Goal: Task Accomplishment & Management: Manage account settings

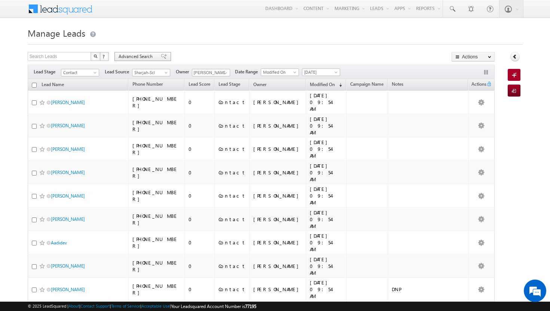
click at [145, 56] on span "Advanced Search" at bounding box center [137, 56] width 36 height 7
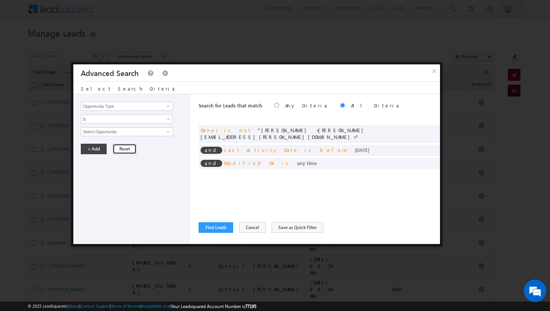
click at [122, 148] on button "Reset" at bounding box center [125, 149] width 24 height 10
click at [123, 149] on button "Reset" at bounding box center [125, 149] width 24 height 10
click at [433, 130] on span at bounding box center [431, 129] width 5 height 5
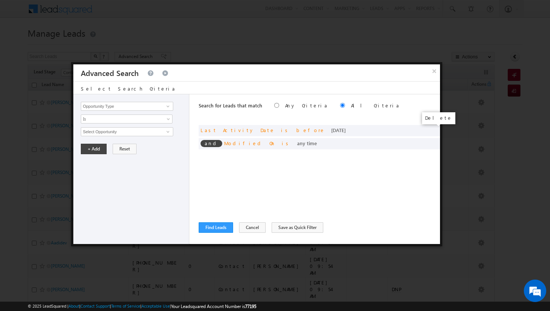
click at [0, 0] on span at bounding box center [0, 0] width 0 height 0
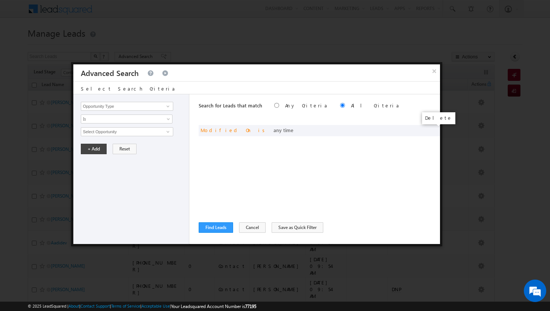
click at [0, 0] on span at bounding box center [0, 0] width 0 height 0
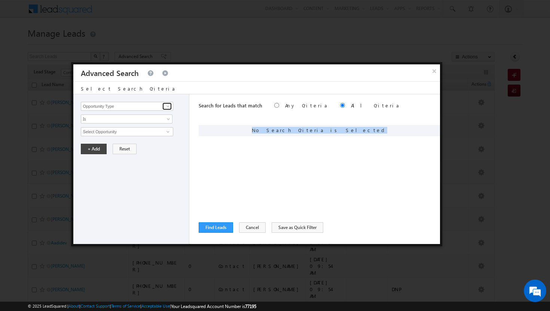
click at [167, 105] on span at bounding box center [168, 106] width 6 height 6
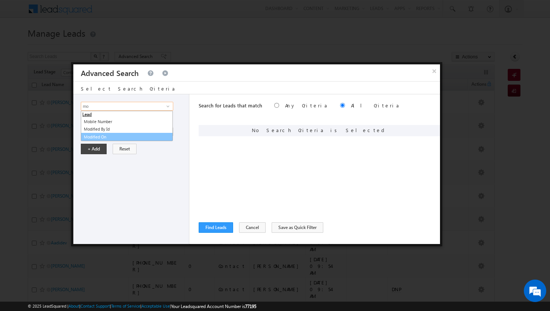
click at [99, 140] on link "Modified On" at bounding box center [127, 137] width 92 height 9
type input "Modified On"
click at [166, 131] on span at bounding box center [169, 133] width 6 height 6
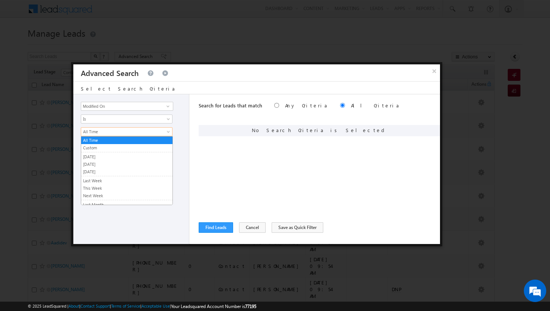
click at [166, 131] on span at bounding box center [169, 133] width 6 height 6
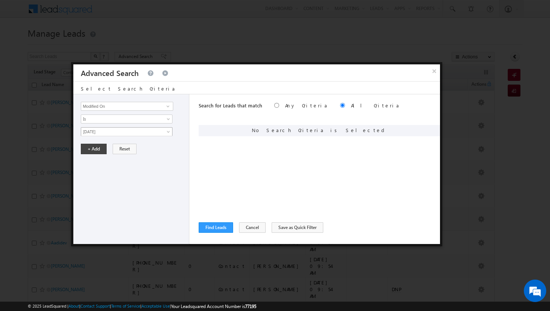
click at [166, 130] on span at bounding box center [169, 133] width 6 height 6
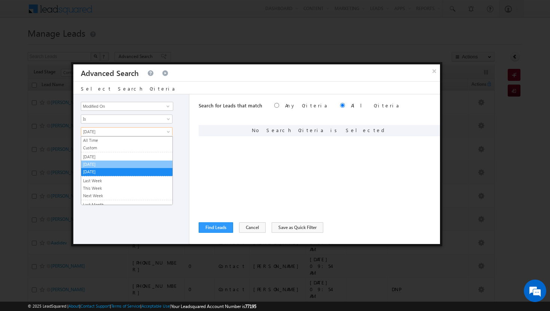
click at [116, 166] on link "[DATE]" at bounding box center [126, 164] width 91 height 7
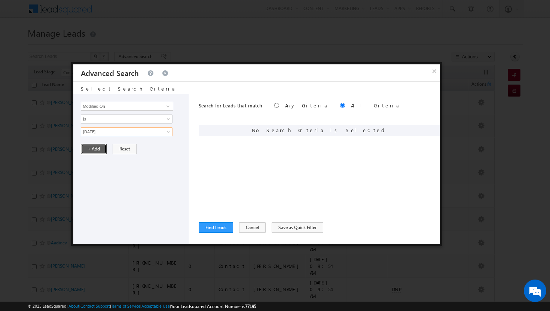
click at [98, 147] on button "+ Add" at bounding box center [94, 149] width 26 height 10
click at [169, 105] on span at bounding box center [168, 106] width 6 height 6
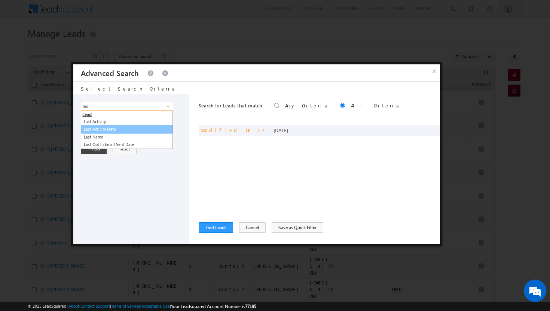
click at [120, 131] on link "Last Activity Date" at bounding box center [127, 129] width 92 height 9
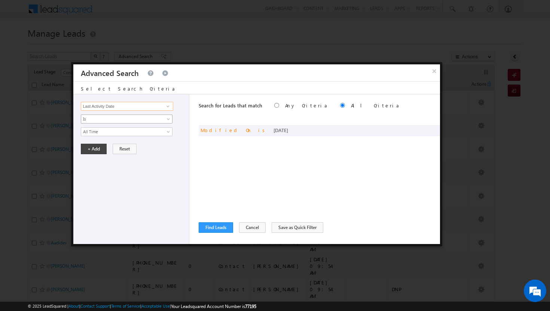
type input "Last Activity Date"
click at [166, 116] on link "Is" at bounding box center [127, 118] width 92 height 9
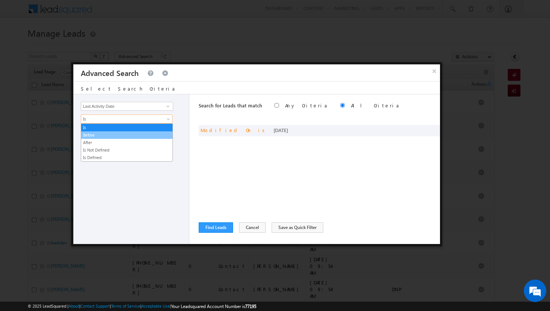
click at [148, 135] on link "Before" at bounding box center [126, 135] width 91 height 7
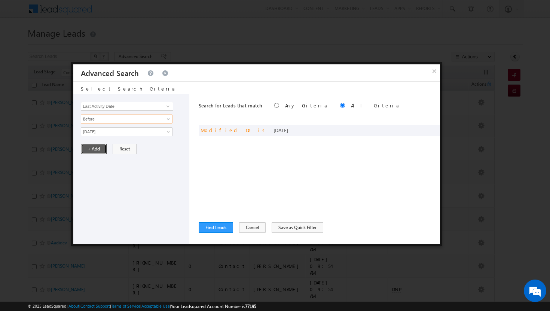
click at [99, 148] on button "+ Add" at bounding box center [94, 149] width 26 height 10
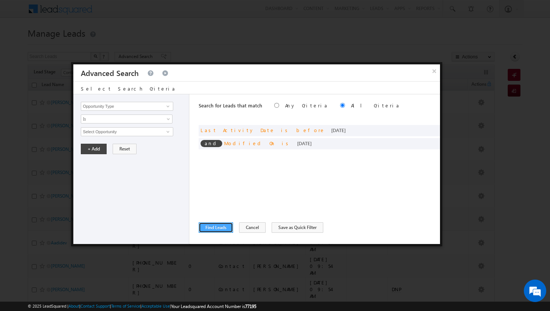
click at [225, 226] on button "Find Leads" at bounding box center [216, 227] width 34 height 10
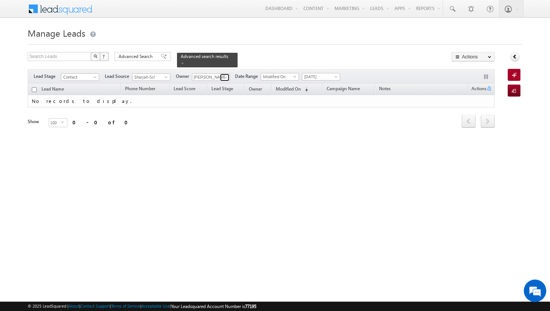
click at [227, 74] on span at bounding box center [226, 77] width 6 height 6
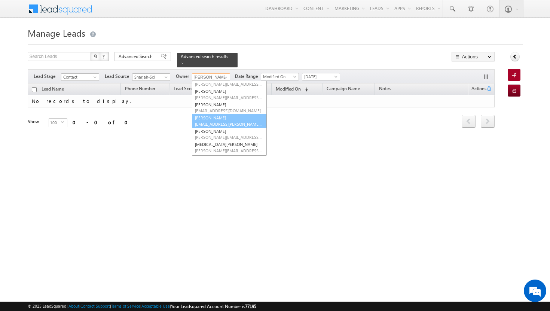
scroll to position [43, 0]
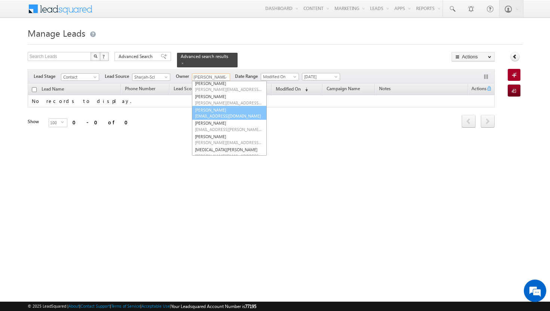
click at [219, 107] on link "[PERSON_NAME] [PERSON_NAME][EMAIL_ADDRESS][DOMAIN_NAME]" at bounding box center [229, 113] width 75 height 14
type input "[PERSON_NAME]"
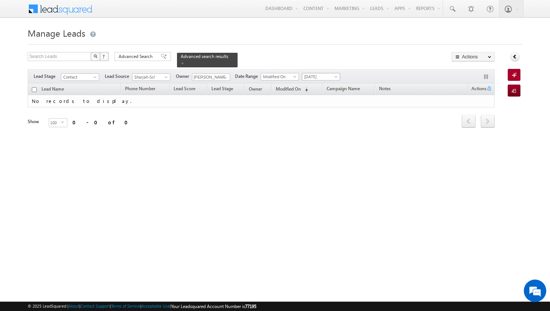
click at [334, 75] on span at bounding box center [337, 78] width 6 height 6
click at [327, 103] on link "[DATE]" at bounding box center [322, 104] width 38 height 7
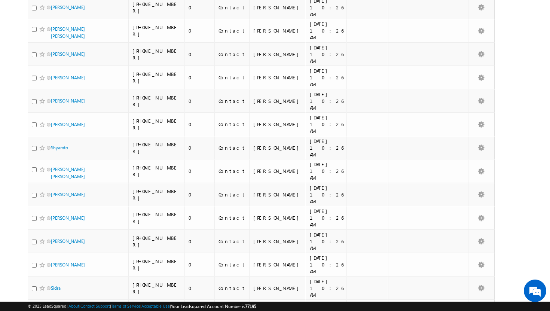
scroll to position [0, 0]
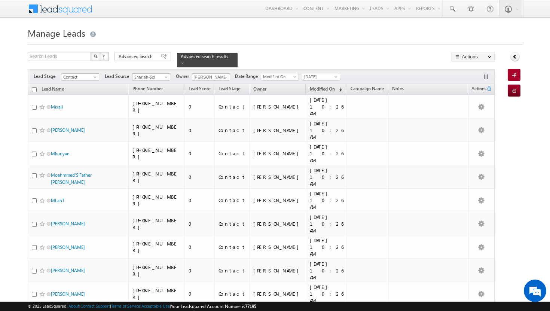
click at [35, 87] on input "checkbox" at bounding box center [34, 89] width 5 height 5
checkbox input "true"
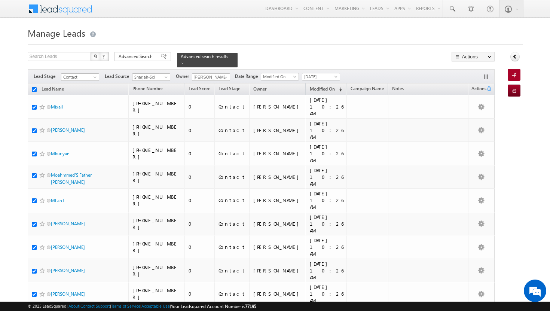
checkbox input "true"
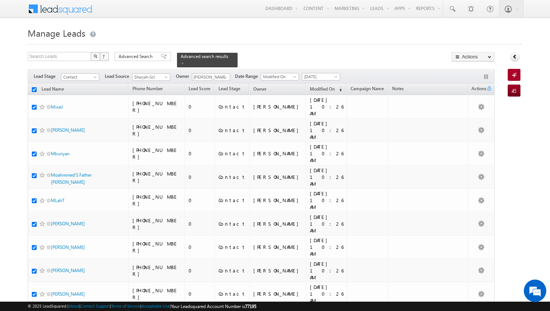
checkbox input "true"
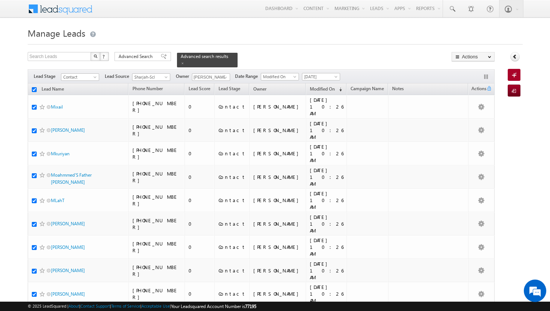
checkbox input "true"
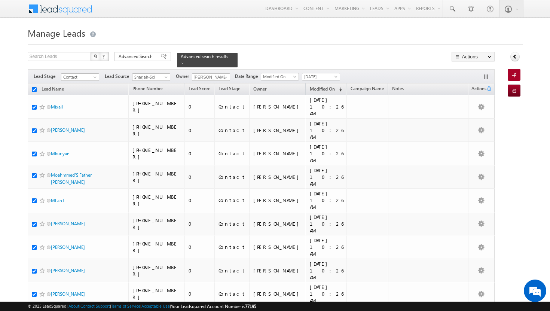
checkbox input "true"
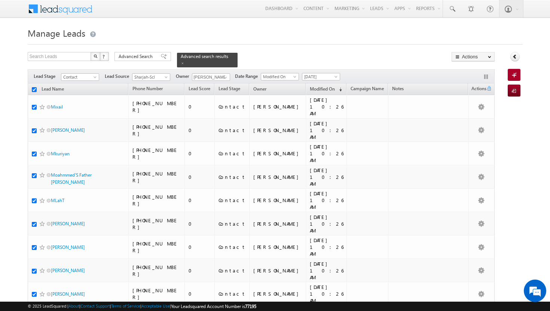
checkbox input "true"
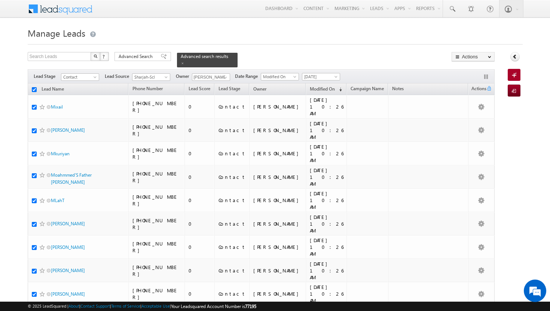
checkbox input "true"
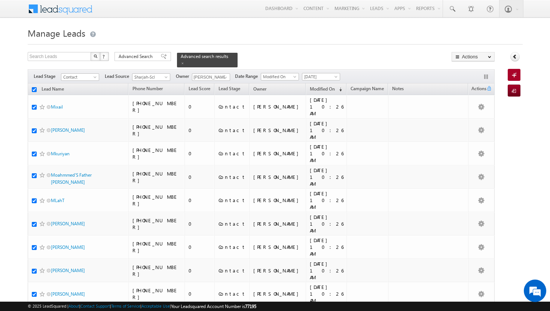
checkbox input "true"
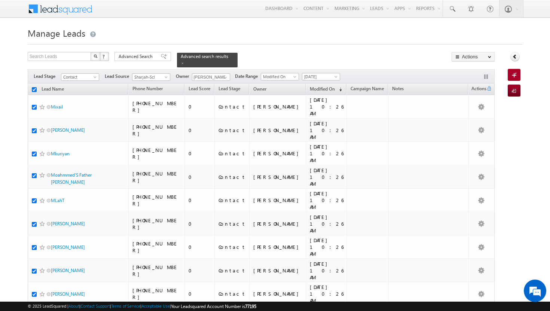
checkbox input "true"
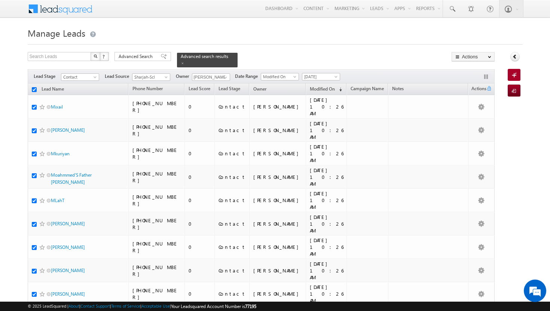
checkbox input "true"
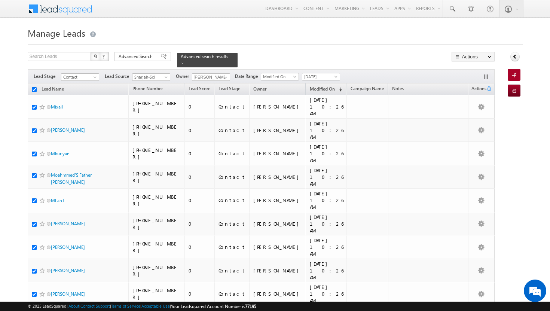
checkbox input "true"
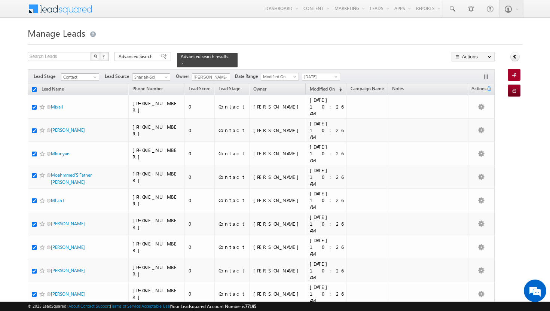
checkbox input "true"
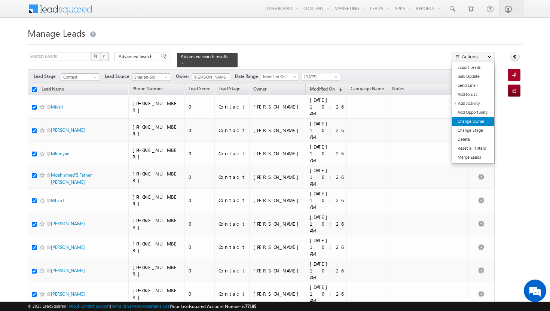
click at [466, 123] on link "Change Owner" at bounding box center [473, 121] width 42 height 9
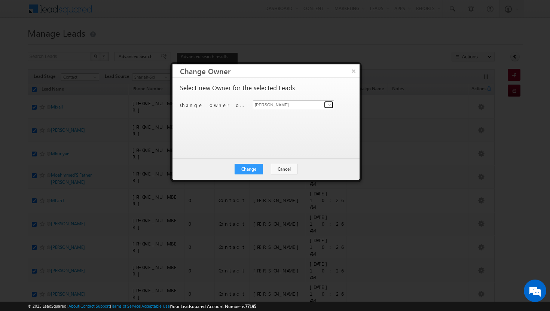
click at [329, 104] on span at bounding box center [330, 105] width 6 height 6
click at [312, 116] on link "[PERSON_NAME] [PERSON_NAME][EMAIL_ADDRESS][DOMAIN_NAME]" at bounding box center [293, 116] width 81 height 14
type input "[PERSON_NAME]"
click at [252, 168] on button "Change" at bounding box center [249, 169] width 28 height 10
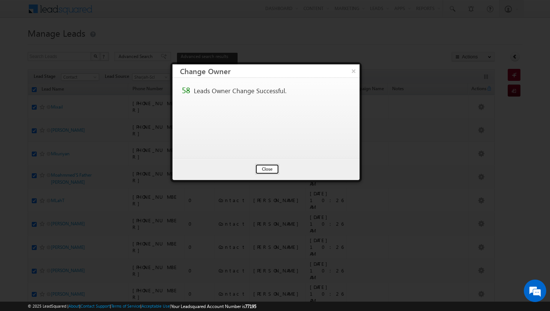
click at [263, 167] on button "Close" at bounding box center [267, 169] width 24 height 10
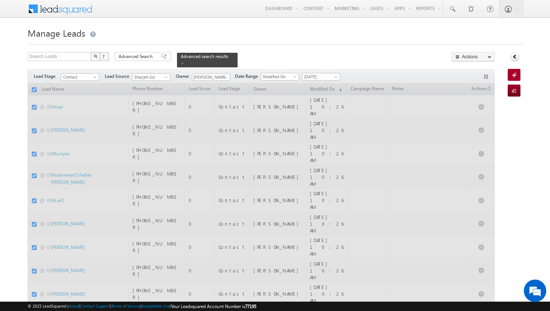
checkbox input "false"
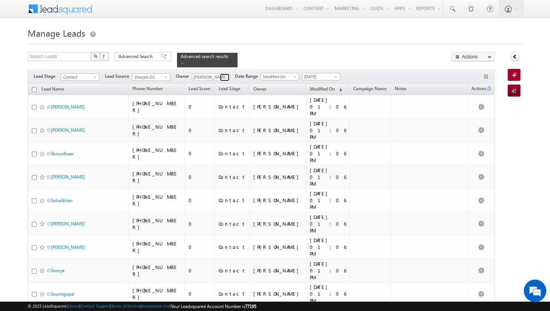
click at [223, 74] on span at bounding box center [226, 77] width 6 height 6
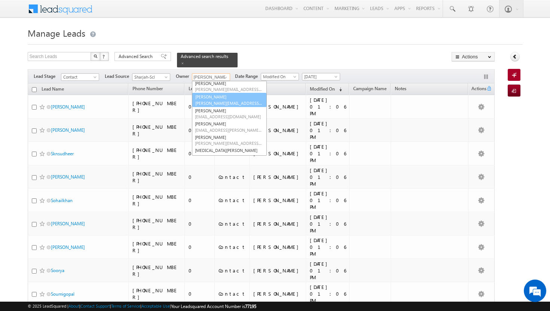
scroll to position [42, 0]
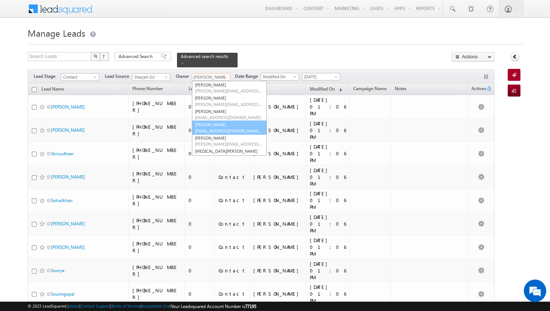
click at [217, 128] on span "[EMAIL_ADDRESS][PERSON_NAME][DOMAIN_NAME]" at bounding box center [228, 131] width 67 height 6
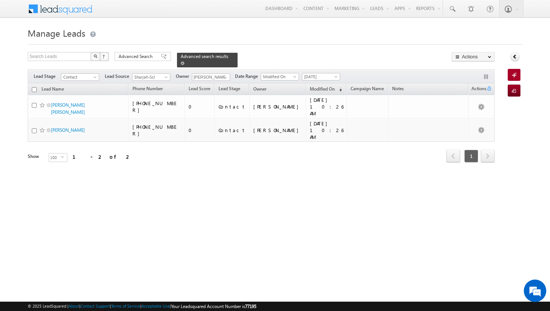
click at [184, 61] on span at bounding box center [183, 63] width 4 height 4
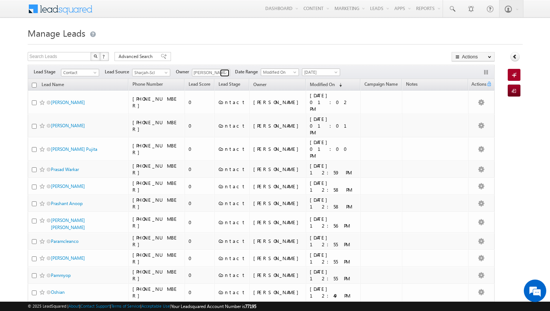
click at [225, 73] on span at bounding box center [226, 73] width 6 height 6
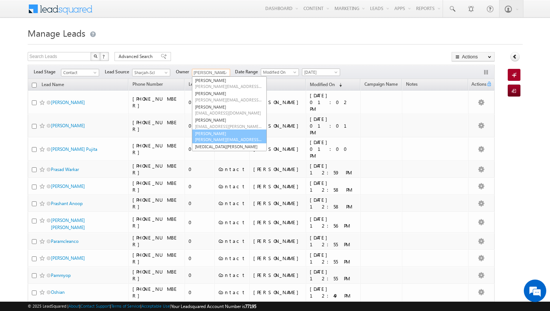
click at [215, 141] on span "[PERSON_NAME][EMAIL_ADDRESS][PERSON_NAME][DOMAIN_NAME]" at bounding box center [228, 140] width 67 height 6
type input "[PERSON_NAME]"
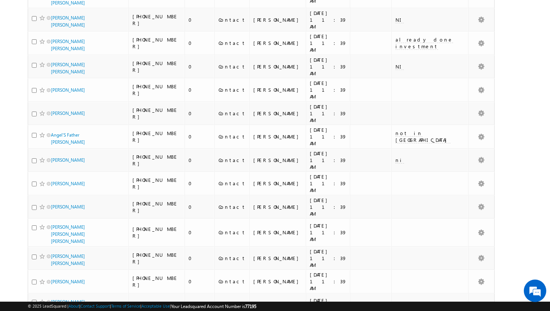
scroll to position [0, 0]
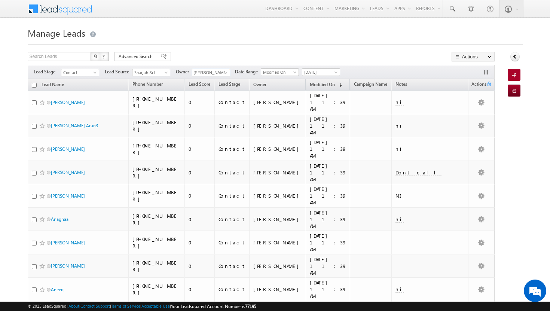
click at [34, 85] on input "checkbox" at bounding box center [34, 85] width 5 height 5
checkbox input "true"
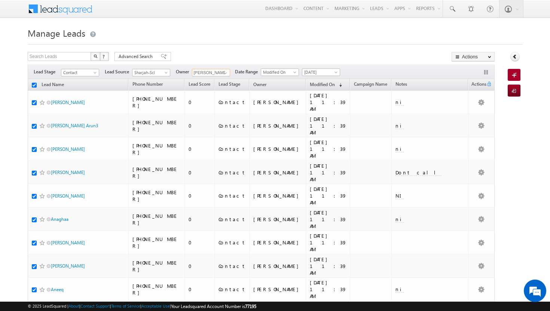
checkbox input "true"
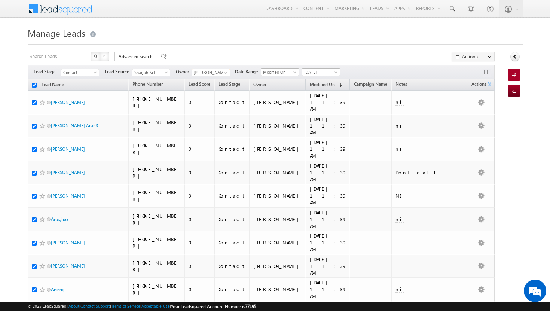
checkbox input "true"
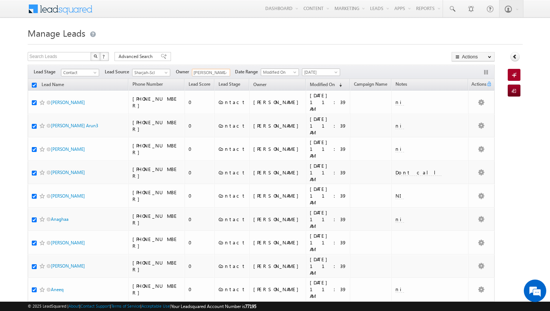
checkbox input "true"
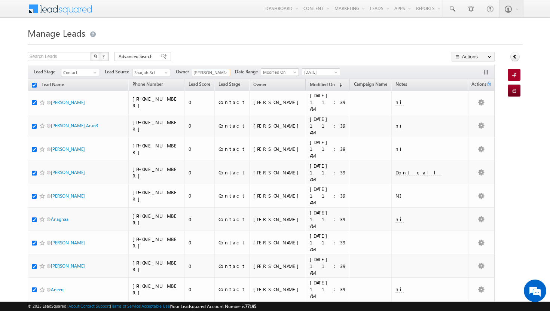
checkbox input "true"
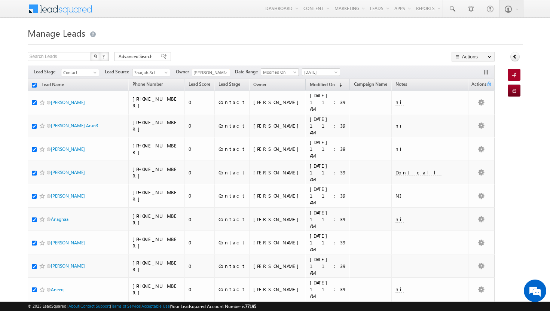
checkbox input "true"
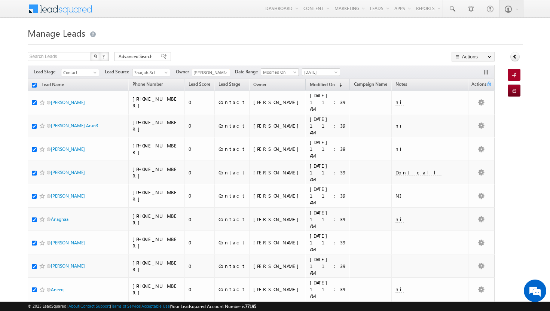
checkbox input "true"
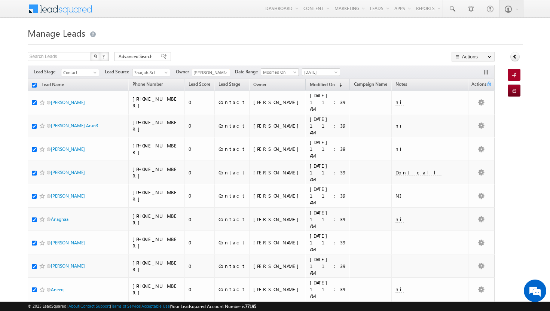
checkbox input "true"
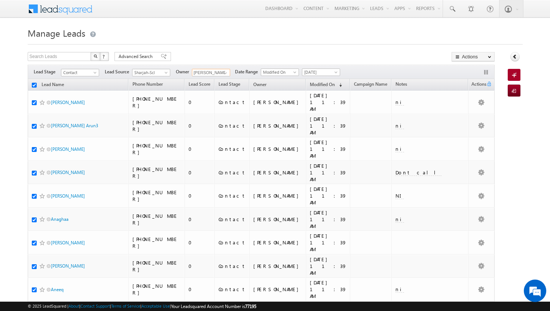
checkbox input "true"
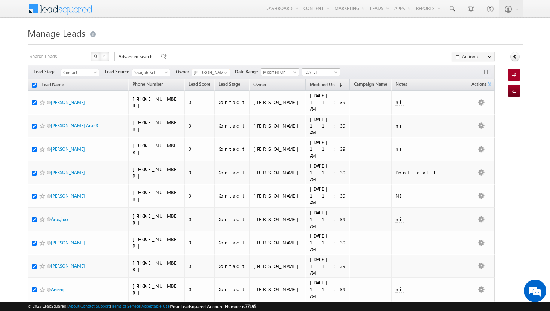
checkbox input "true"
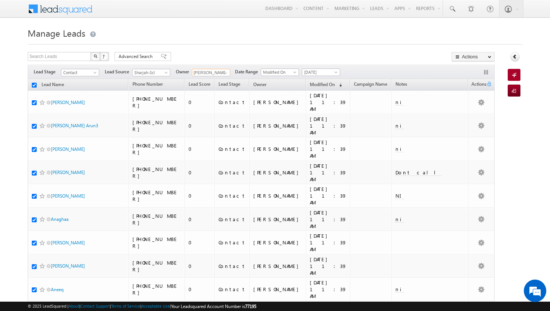
checkbox input "true"
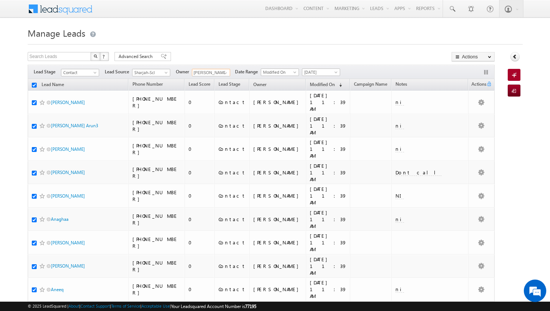
checkbox input "true"
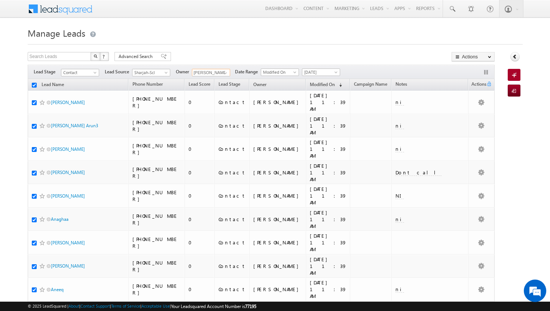
checkbox input "true"
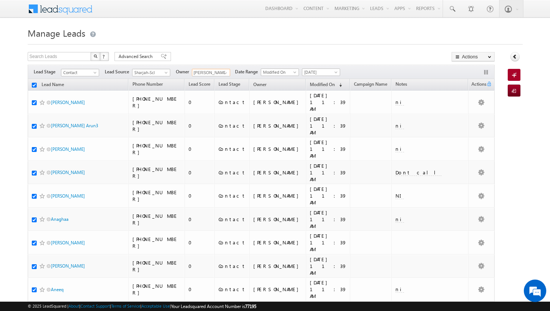
checkbox input "true"
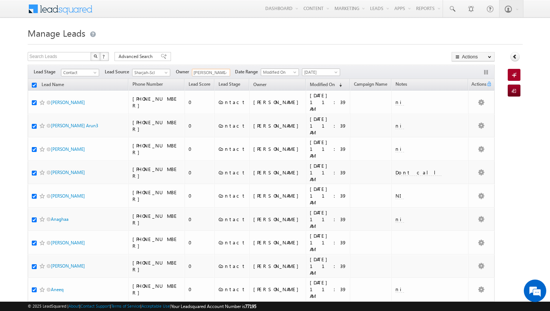
checkbox input "true"
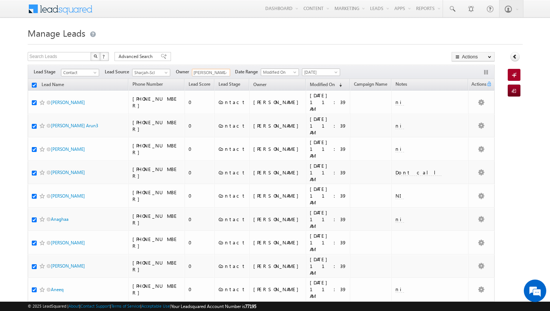
checkbox input "true"
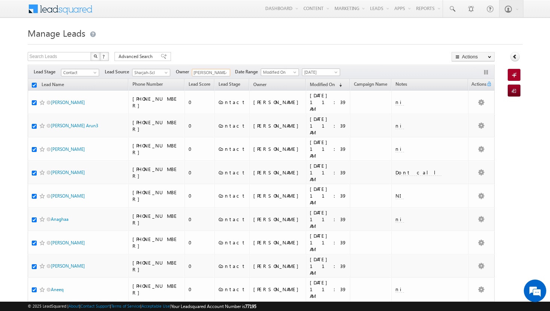
checkbox input "true"
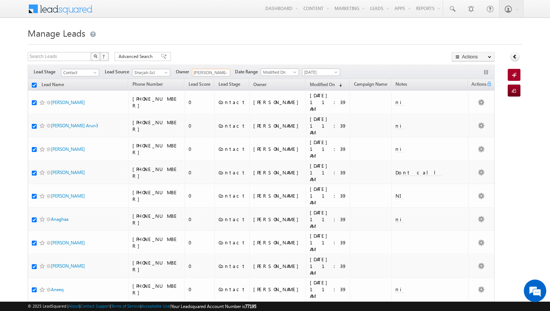
checkbox input "true"
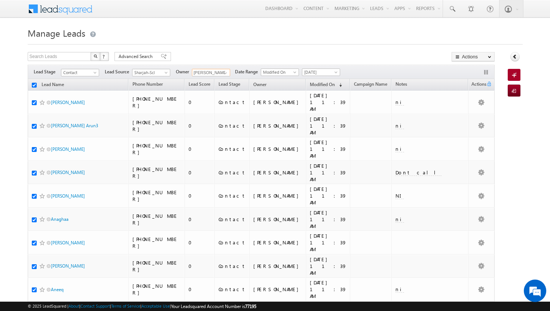
checkbox input "true"
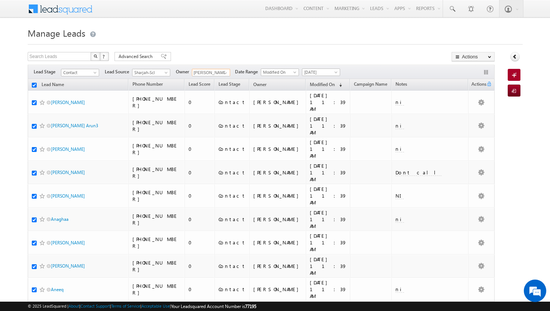
checkbox input "true"
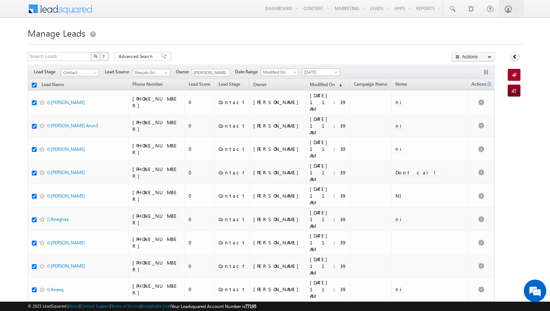
checkbox input "true"
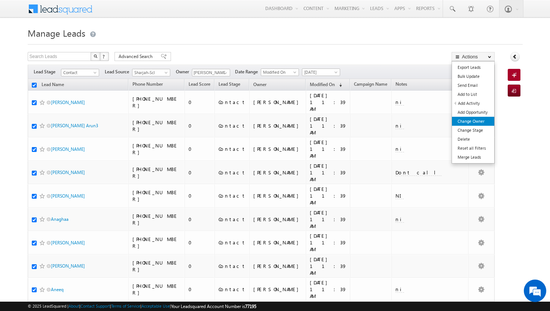
click at [470, 120] on link "Change Owner" at bounding box center [473, 121] width 42 height 9
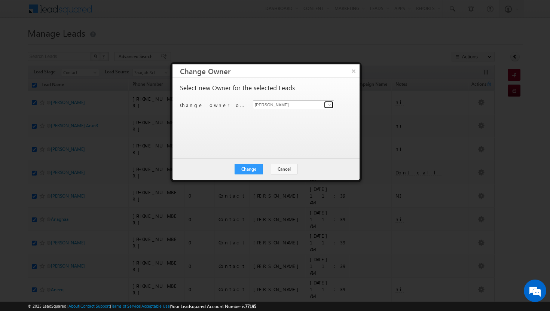
click at [331, 104] on span at bounding box center [330, 105] width 6 height 6
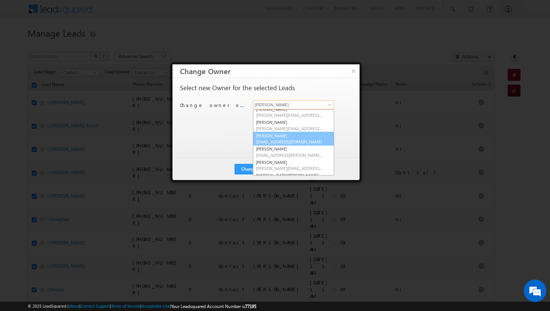
scroll to position [42, 0]
click at [283, 141] on span "[EMAIL_ADDRESS][PERSON_NAME][DOMAIN_NAME]" at bounding box center [289, 144] width 67 height 6
type input "[PERSON_NAME]"
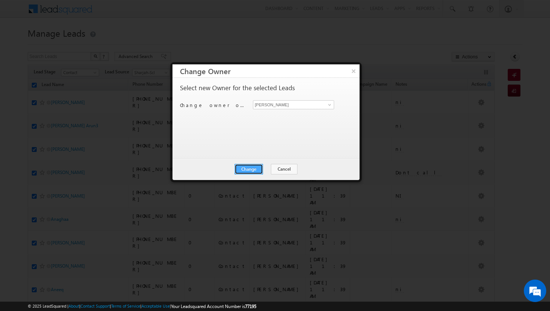
click at [260, 168] on button "Change" at bounding box center [249, 169] width 28 height 10
click at [269, 168] on button "Close" at bounding box center [267, 169] width 24 height 10
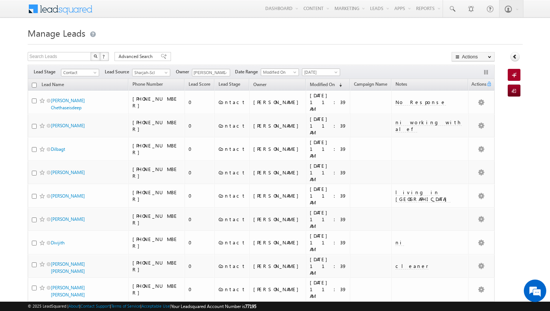
click at [33, 86] on input "checkbox" at bounding box center [34, 85] width 5 height 5
checkbox input "true"
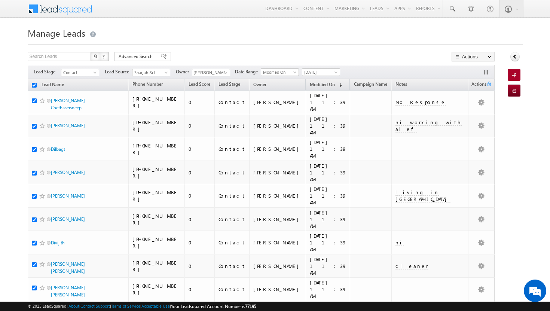
checkbox input "true"
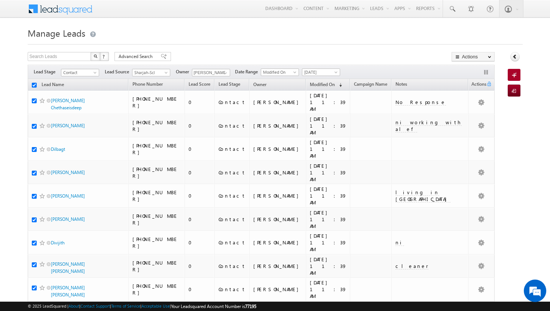
checkbox input "true"
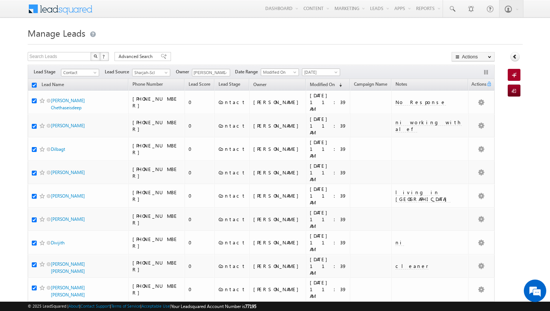
checkbox input "true"
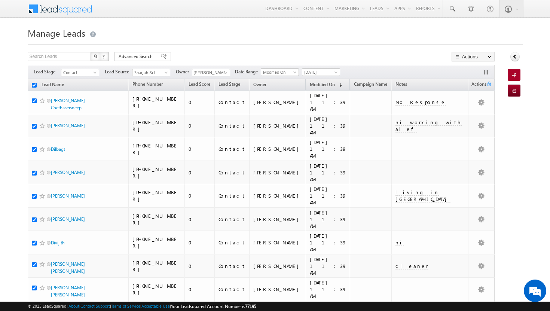
checkbox input "true"
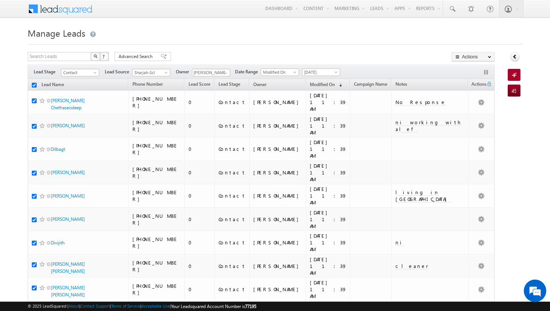
checkbox input "true"
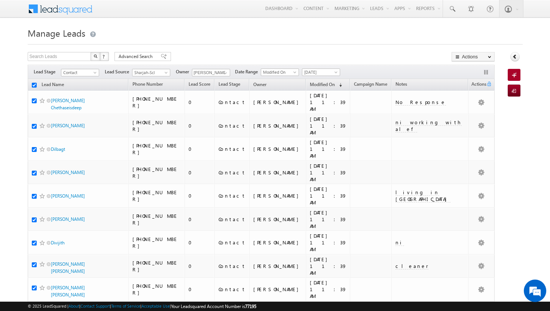
checkbox input "true"
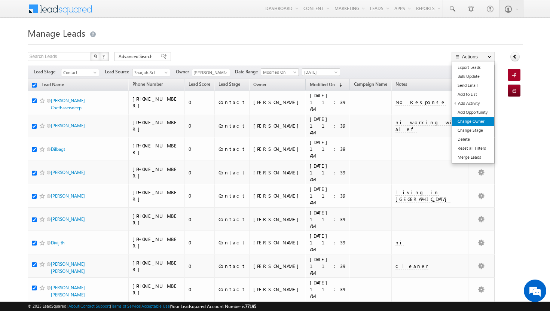
click at [479, 120] on link "Change Owner" at bounding box center [473, 121] width 42 height 9
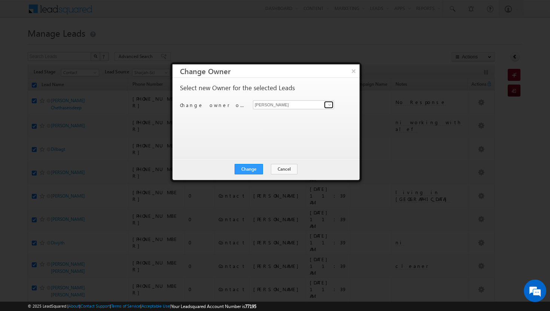
click at [331, 103] on span at bounding box center [330, 105] width 6 height 6
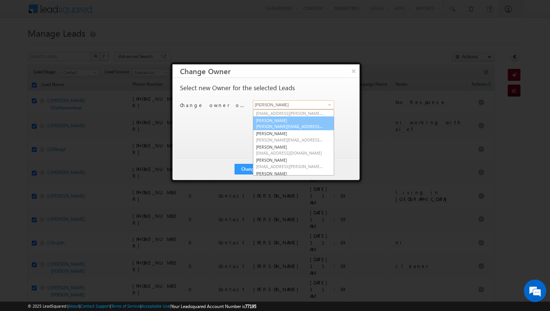
scroll to position [0, 0]
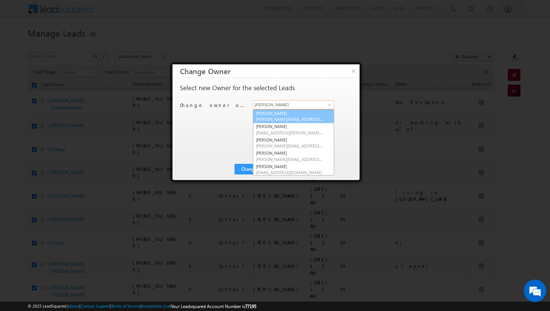
click at [287, 112] on link "[PERSON_NAME][DEMOGRAPHIC_DATA] [PERSON_NAME][EMAIL_ADDRESS][DOMAIN_NAME]" at bounding box center [293, 116] width 81 height 14
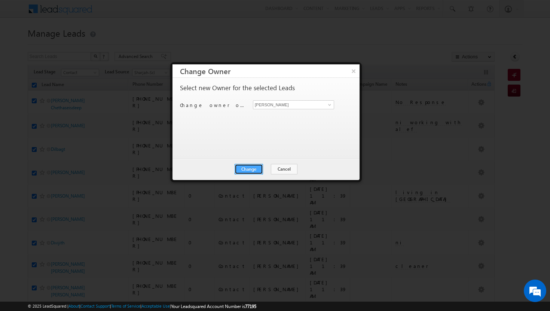
click at [258, 166] on button "Change" at bounding box center [249, 169] width 28 height 10
click at [271, 168] on button "Close" at bounding box center [267, 169] width 24 height 10
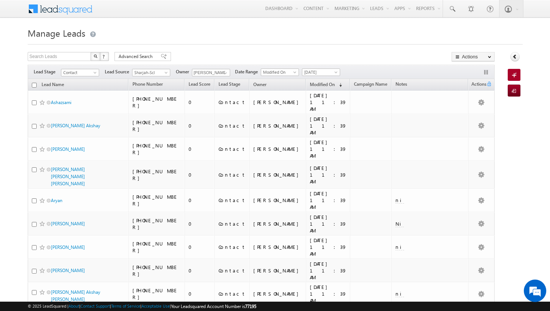
click at [34, 86] on input "checkbox" at bounding box center [34, 85] width 5 height 5
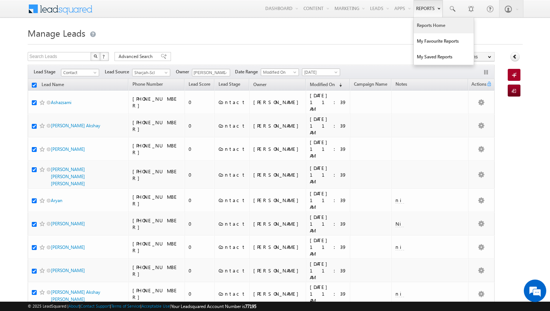
click at [432, 27] on link "Reports Home" at bounding box center [444, 26] width 60 height 16
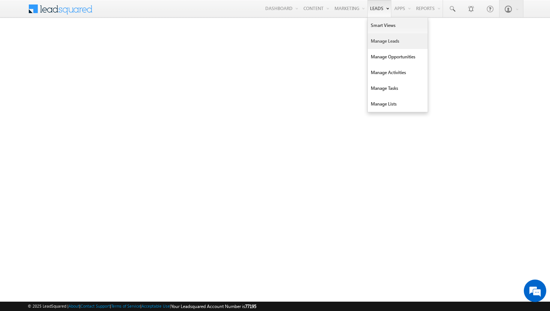
click at [386, 39] on link "Manage Leads" at bounding box center [398, 41] width 60 height 16
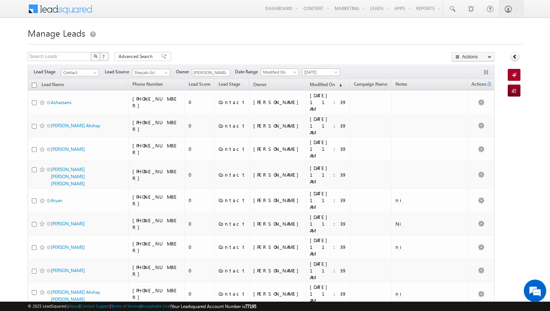
click at [34, 83] on input "checkbox" at bounding box center [34, 85] width 5 height 5
checkbox input "true"
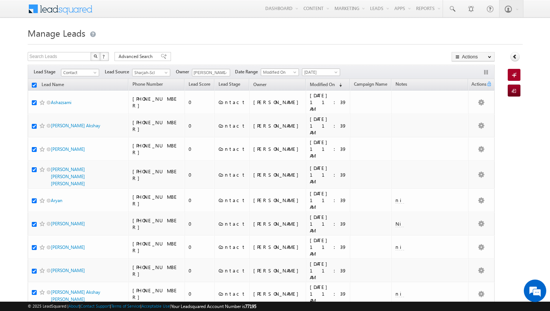
checkbox input "true"
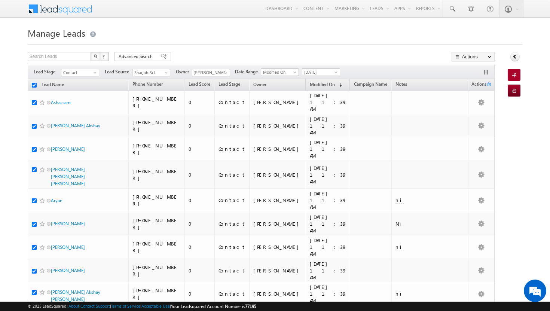
checkbox input "true"
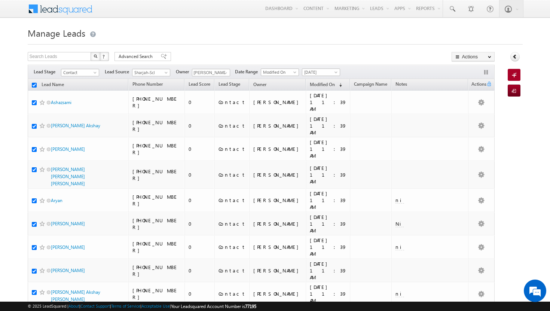
checkbox input "true"
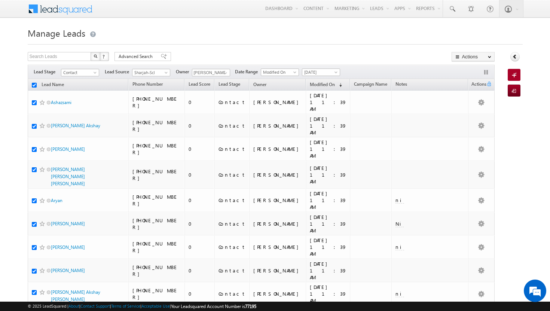
checkbox input "true"
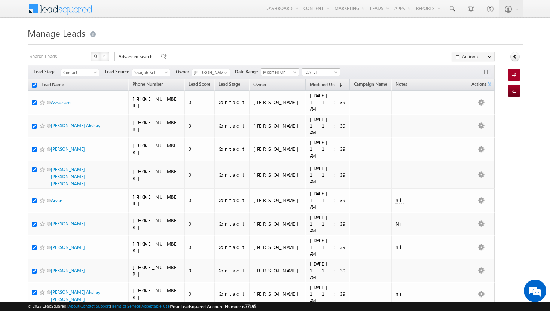
checkbox input "true"
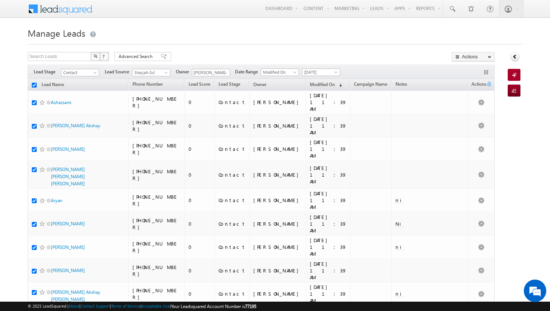
checkbox input "true"
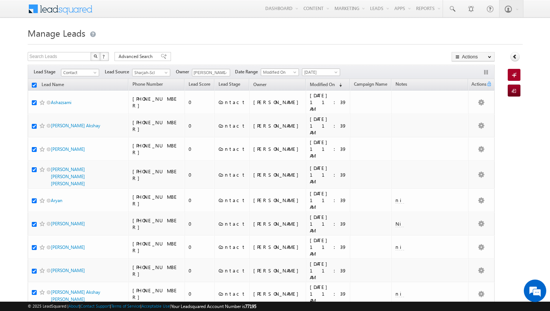
checkbox input "true"
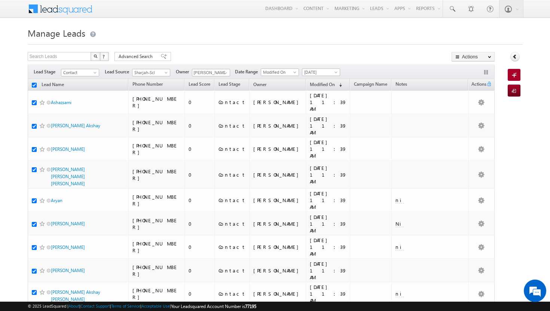
checkbox input "true"
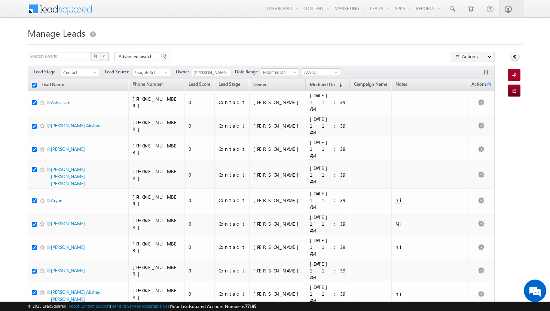
checkbox input "true"
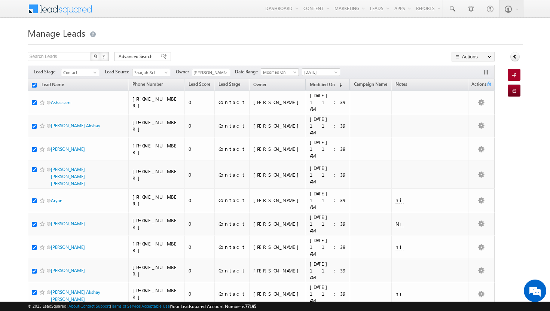
checkbox input "true"
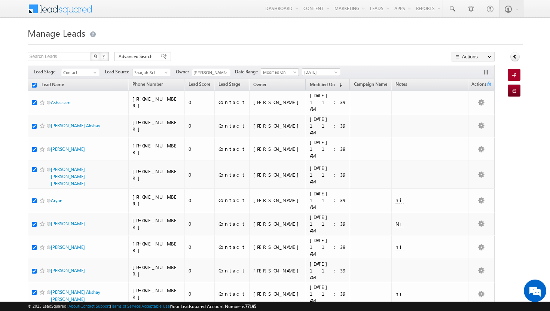
checkbox input "true"
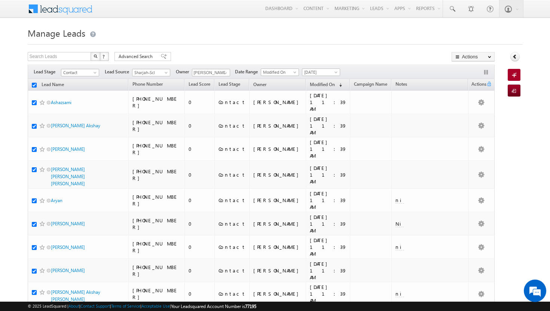
checkbox input "true"
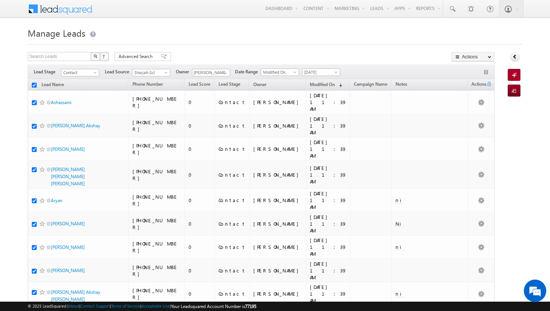
checkbox input "true"
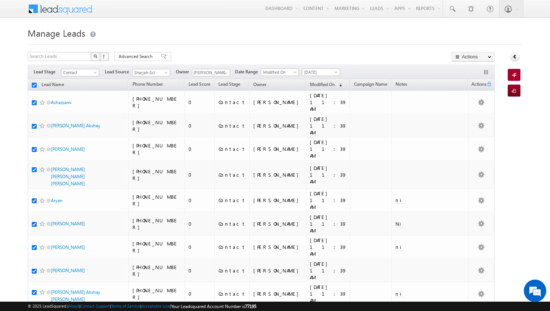
checkbox input "true"
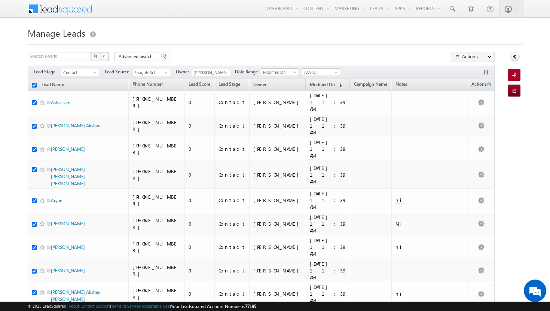
checkbox input "true"
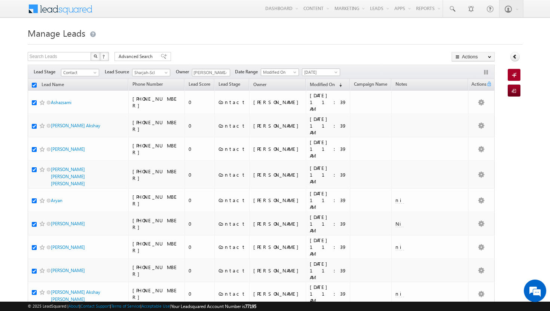
checkbox input "true"
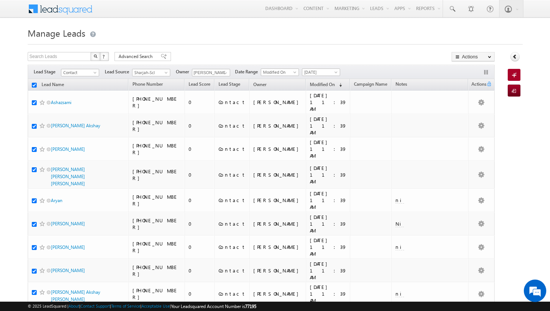
checkbox input "true"
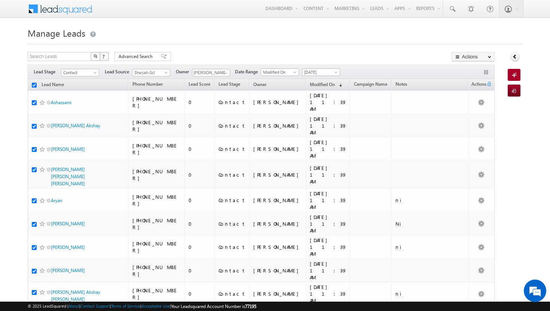
checkbox input "true"
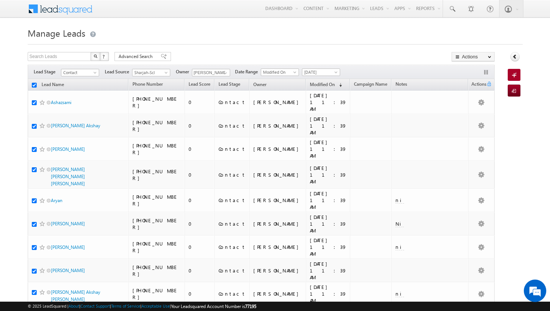
checkbox input "true"
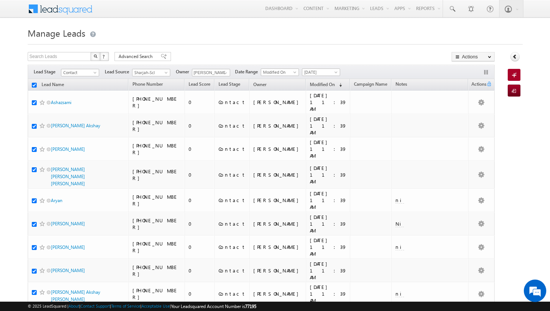
checkbox input "true"
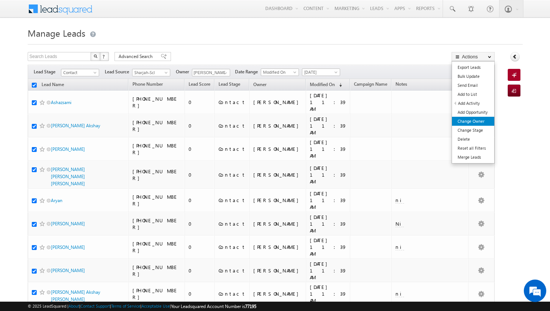
click at [480, 124] on link "Change Owner" at bounding box center [473, 121] width 42 height 9
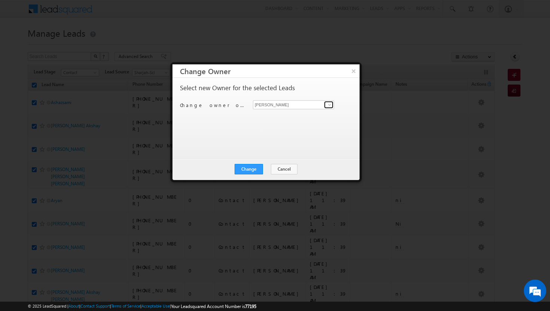
click at [329, 106] on span at bounding box center [330, 105] width 6 height 6
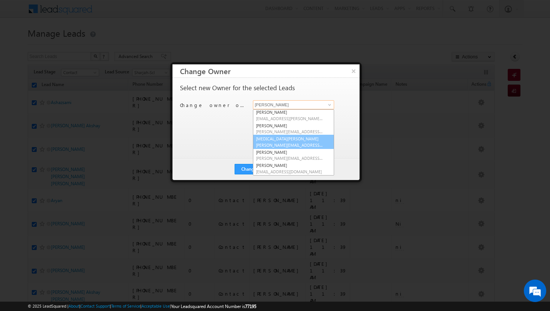
click at [284, 140] on link "syeda bibijan syeda.bibijan@indglobal.ae" at bounding box center [293, 142] width 81 height 14
type input "[MEDICAL_DATA][PERSON_NAME]"
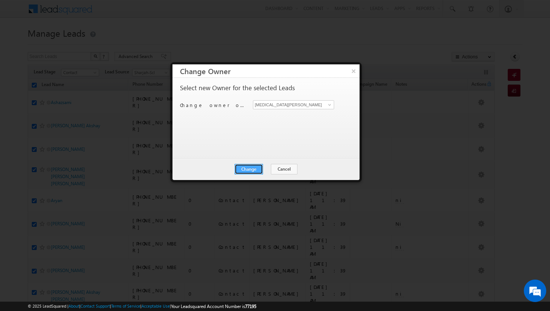
click at [250, 168] on button "Change" at bounding box center [249, 169] width 28 height 10
click at [263, 168] on button "Close" at bounding box center [267, 169] width 24 height 10
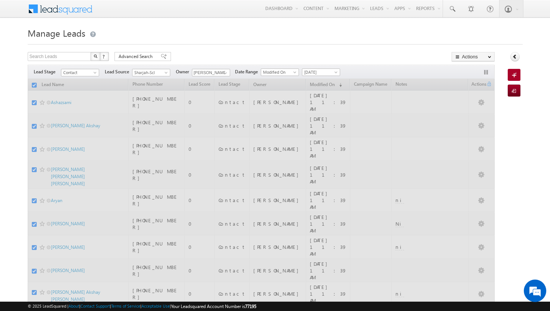
checkbox input "false"
